Goal: Information Seeking & Learning: Learn about a topic

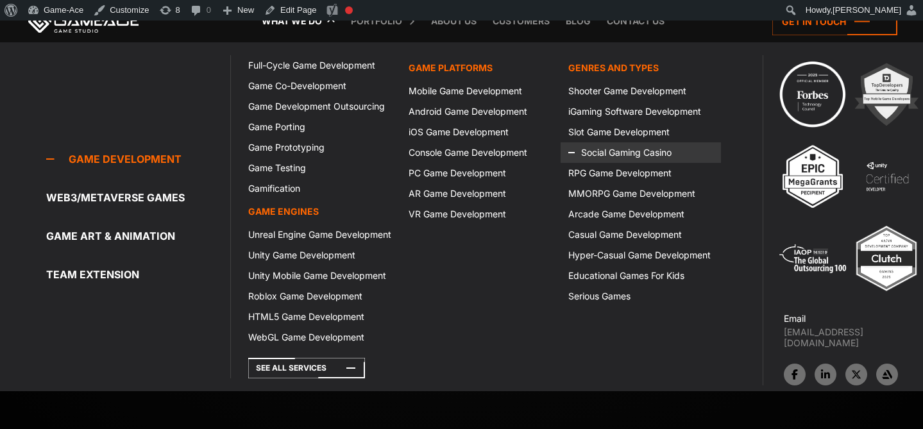
click at [591, 157] on icon at bounding box center [583, 152] width 31 height 21
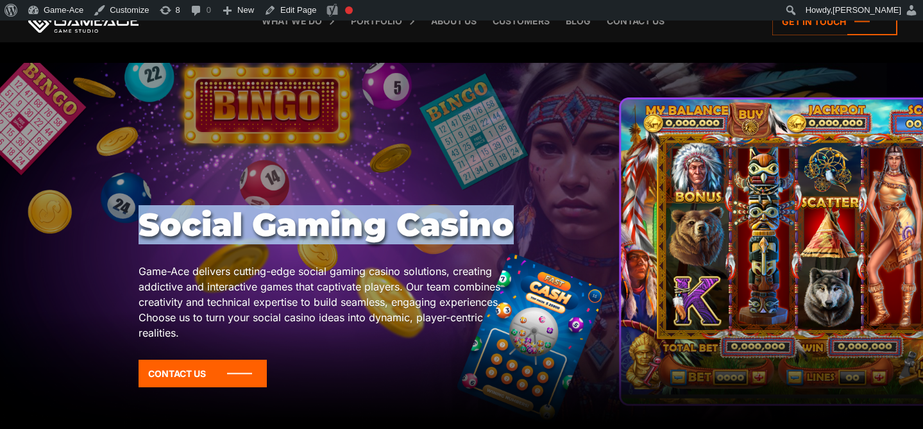
drag, startPoint x: 529, startPoint y: 224, endPoint x: 125, endPoint y: 219, distance: 404.1
copy body "Social Gaming Casino"
